Goal: Task Accomplishment & Management: Manage account settings

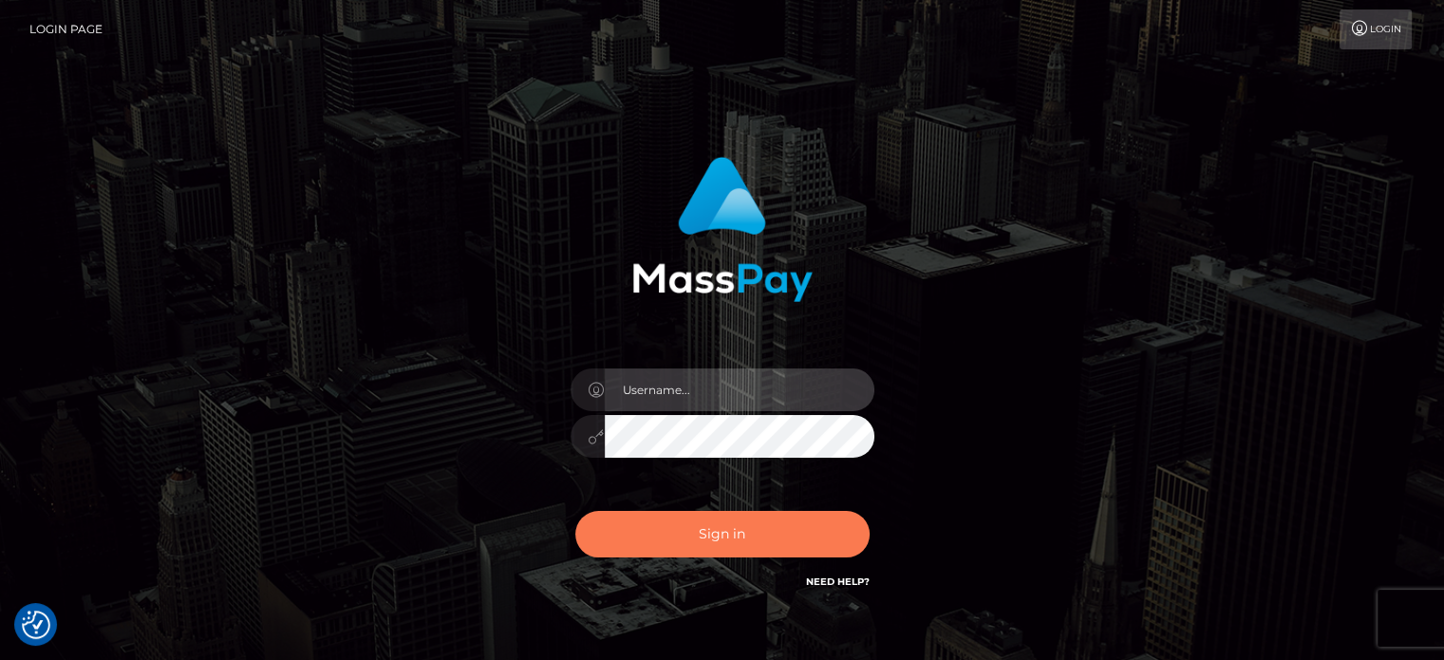
type input "josh.ace"
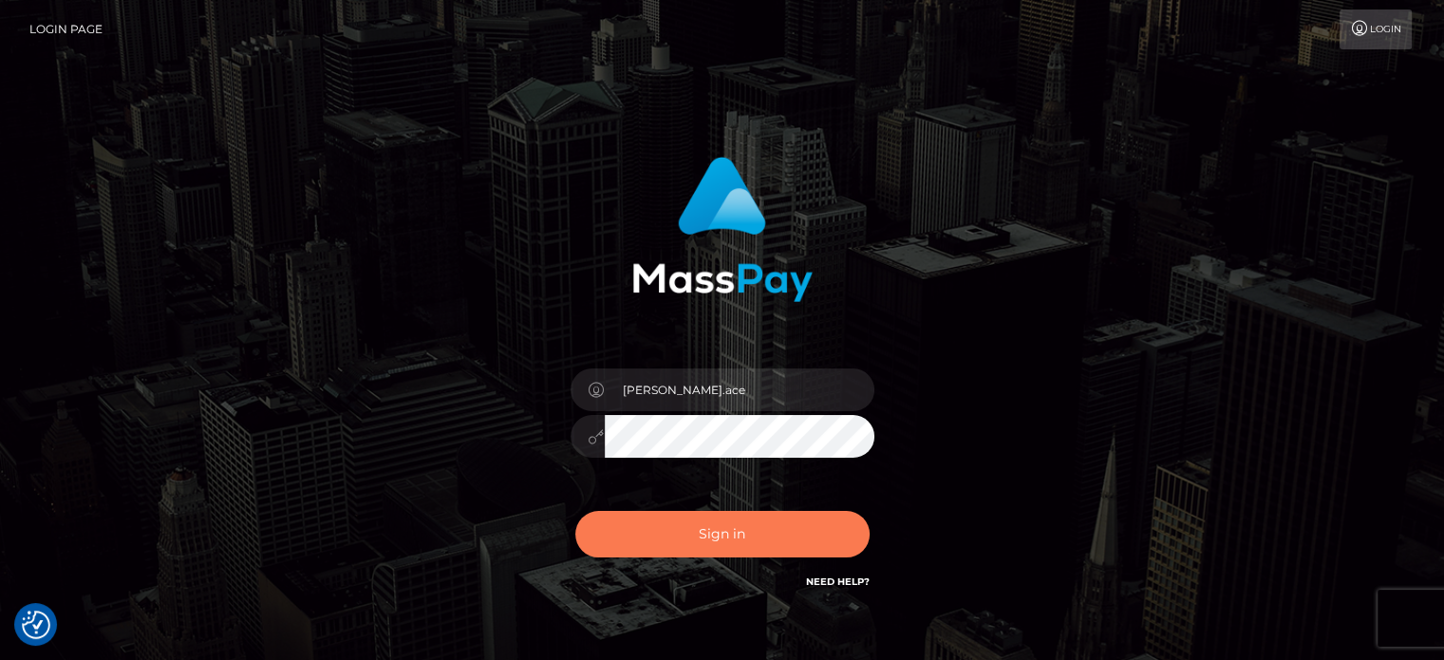
click at [673, 538] on button "Sign in" at bounding box center [722, 534] width 294 height 47
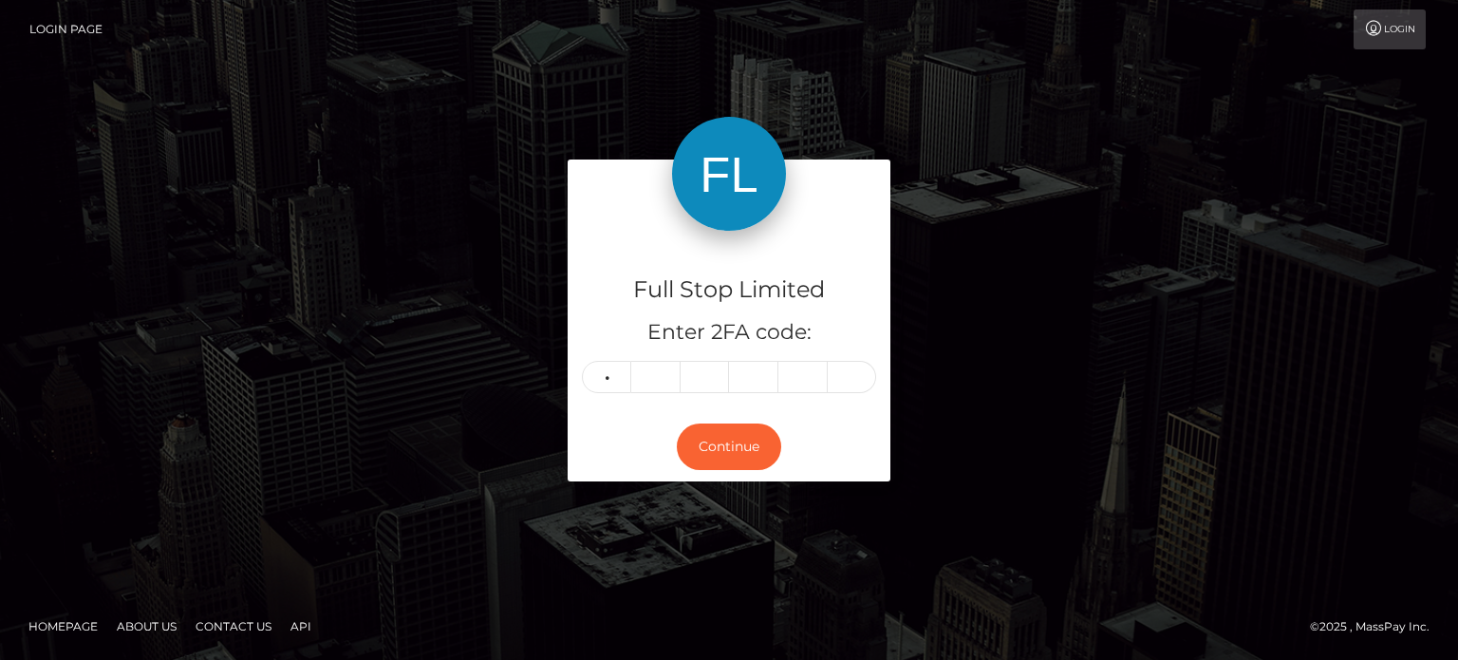
type input "8"
type input "0"
type input "8"
type input "5"
type input "9"
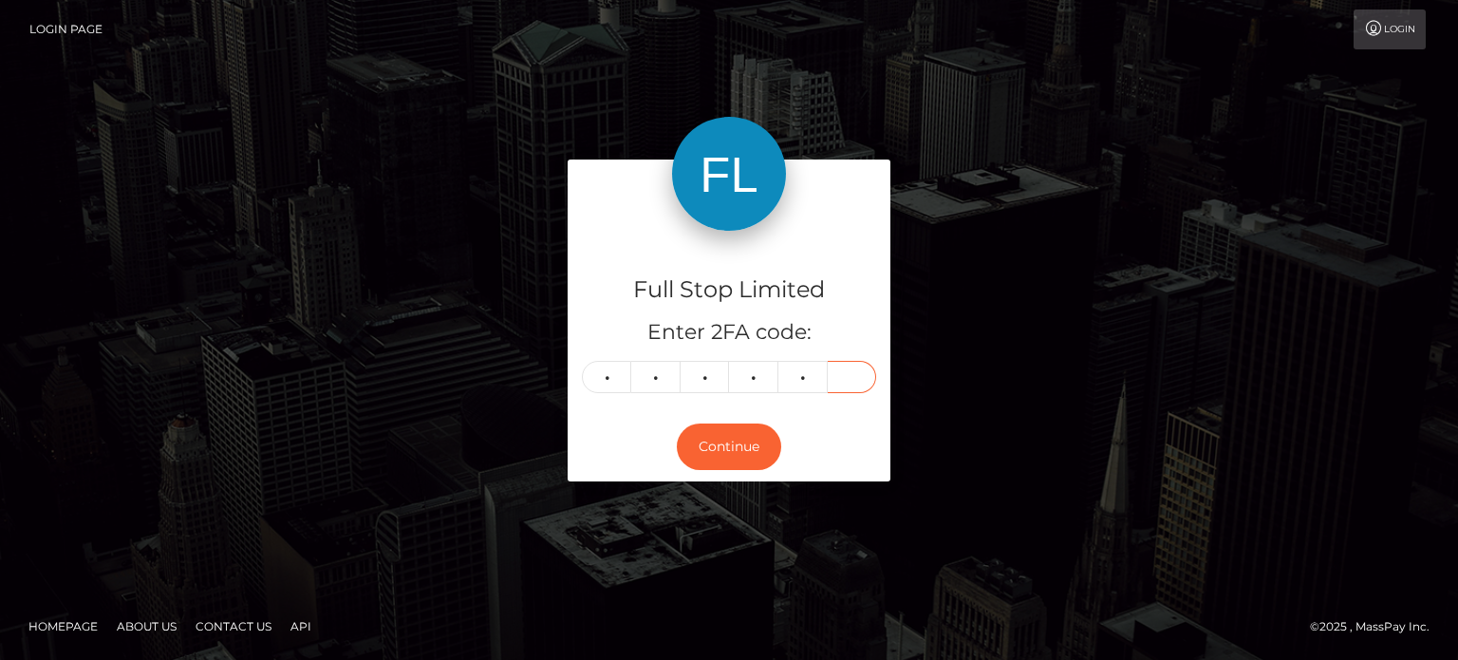
type input "5"
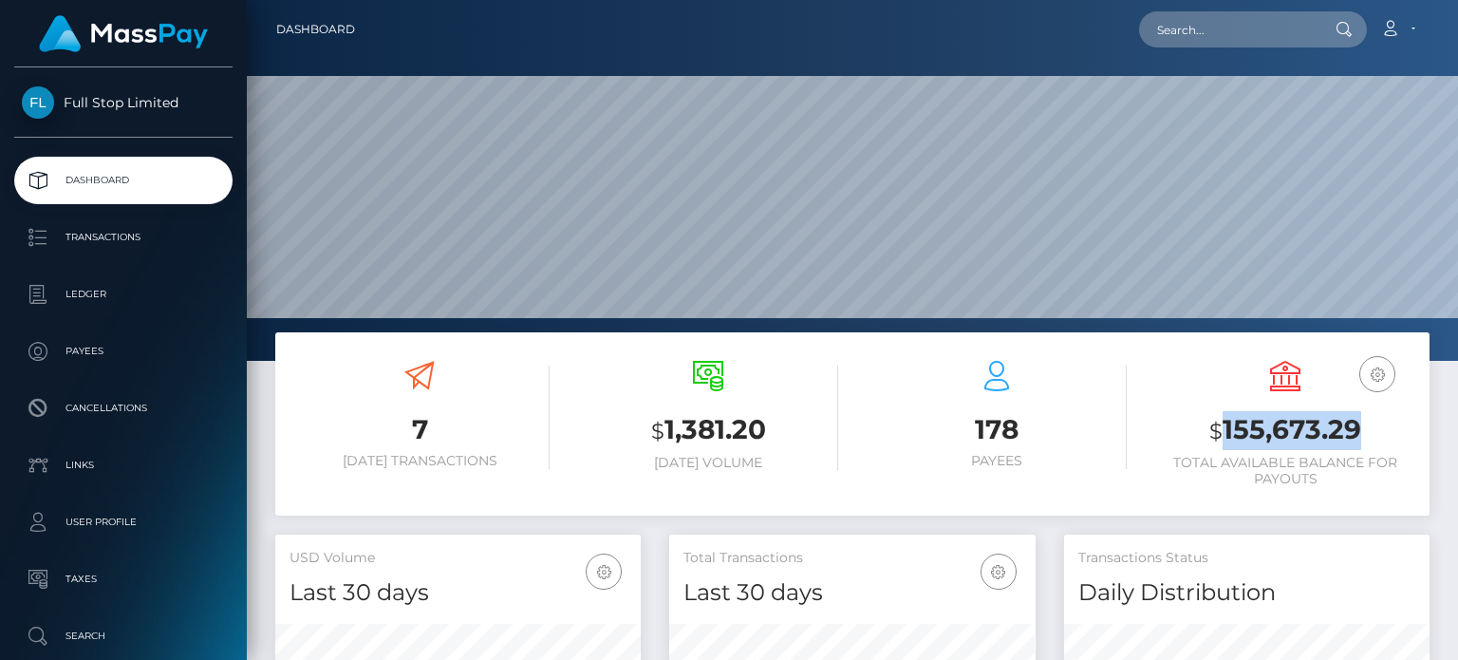
scroll to position [336, 365]
